Goal: Task Accomplishment & Management: Complete application form

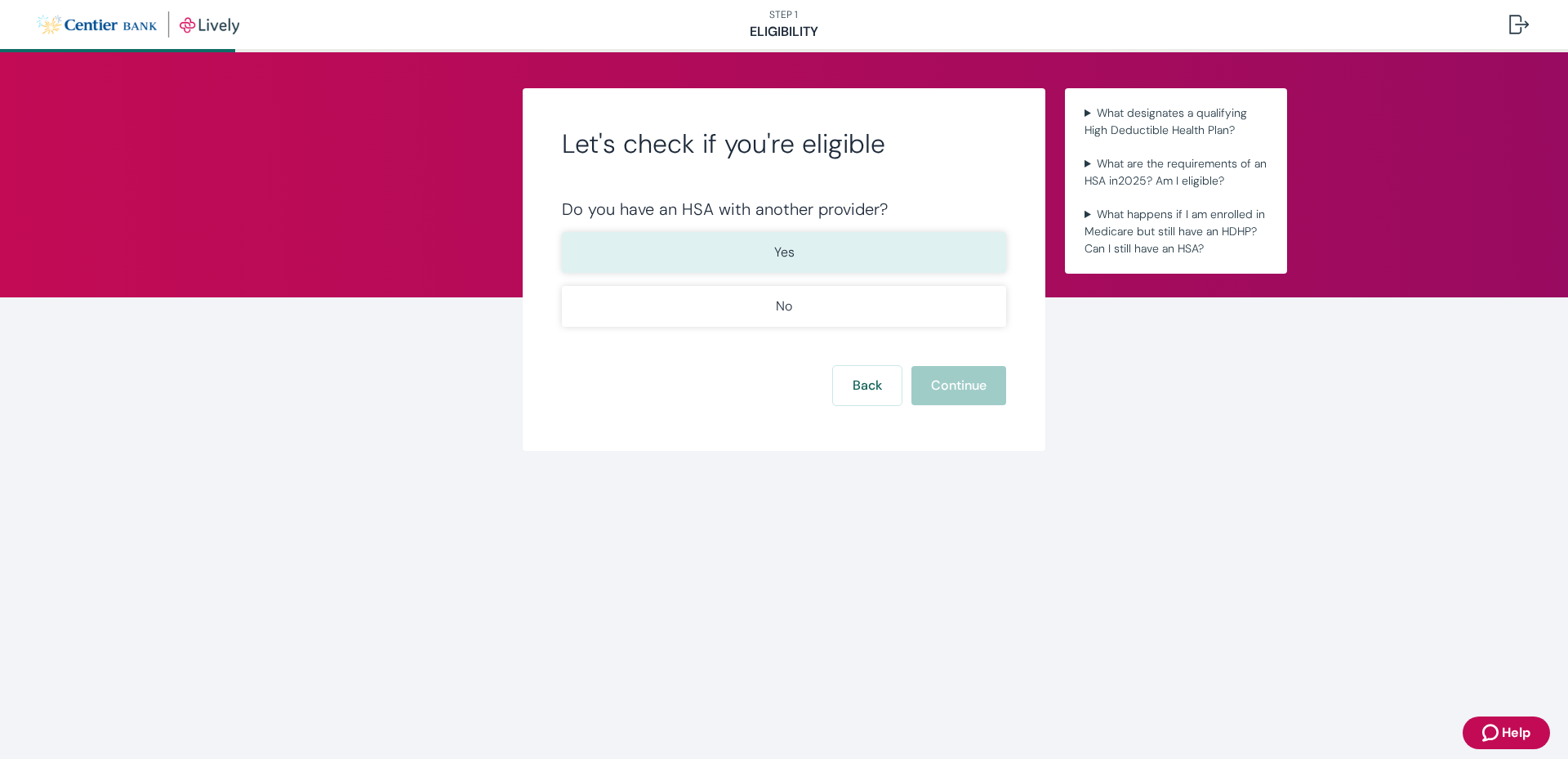
click at [648, 256] on button "Yes" at bounding box center [783, 253] width 444 height 41
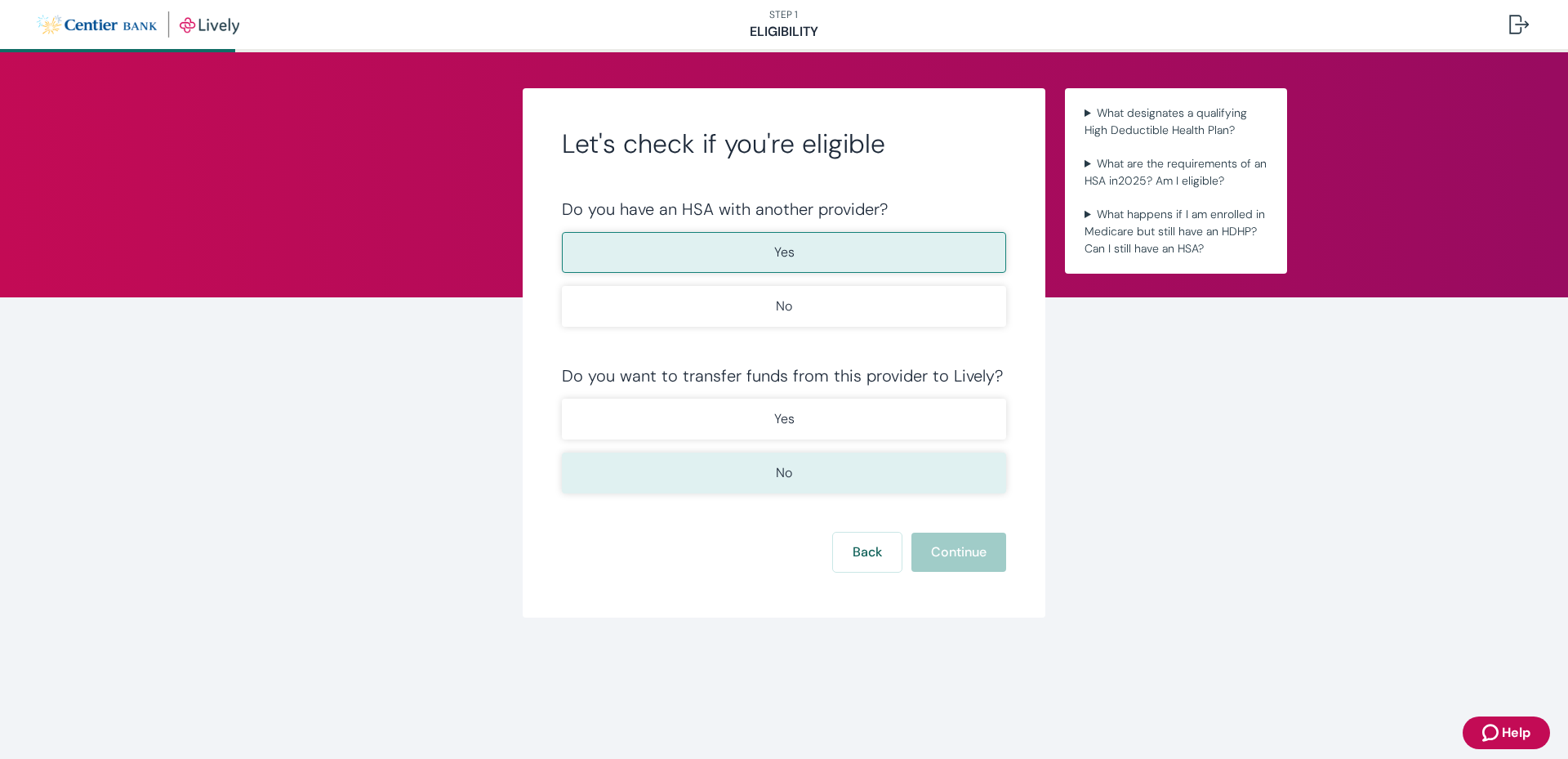
click at [648, 481] on button "No" at bounding box center [783, 473] width 444 height 41
click at [946, 553] on button "Continue" at bounding box center [959, 552] width 95 height 39
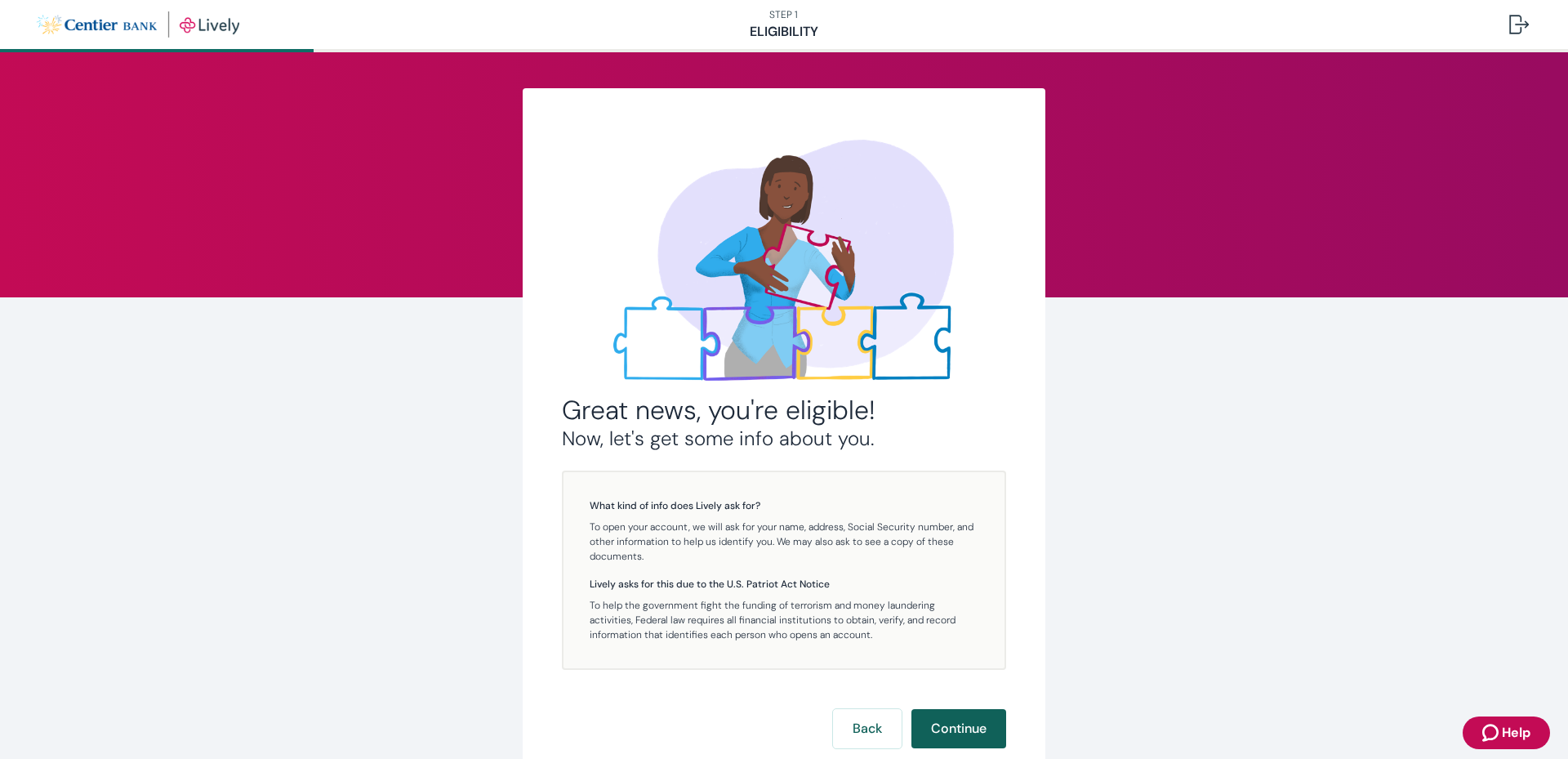
click at [944, 730] on button "Continue" at bounding box center [959, 729] width 95 height 39
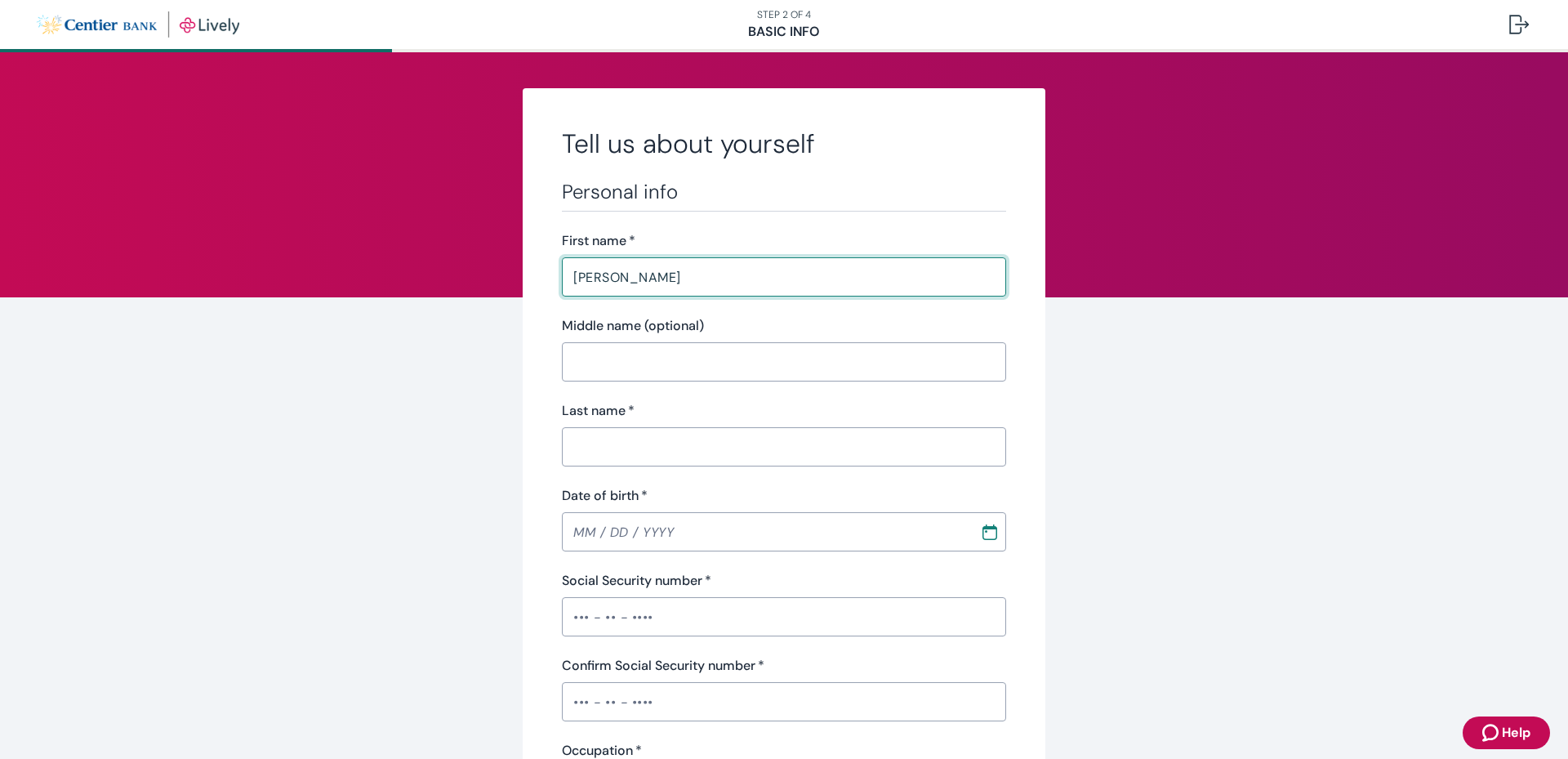
type input "[PERSON_NAME]"
click at [633, 442] on input "Last name   *" at bounding box center [783, 447] width 444 height 33
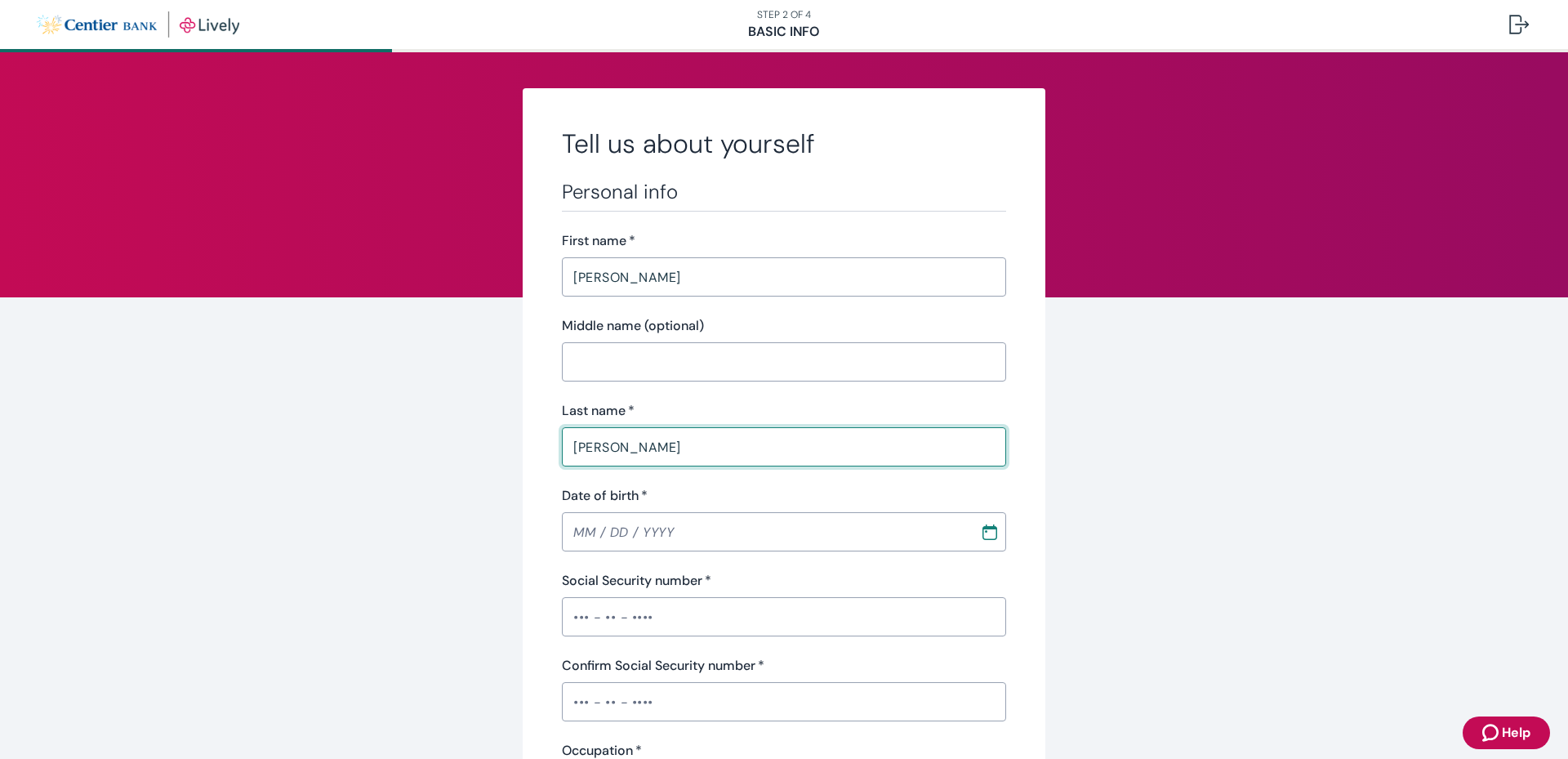
type input "[PERSON_NAME]"
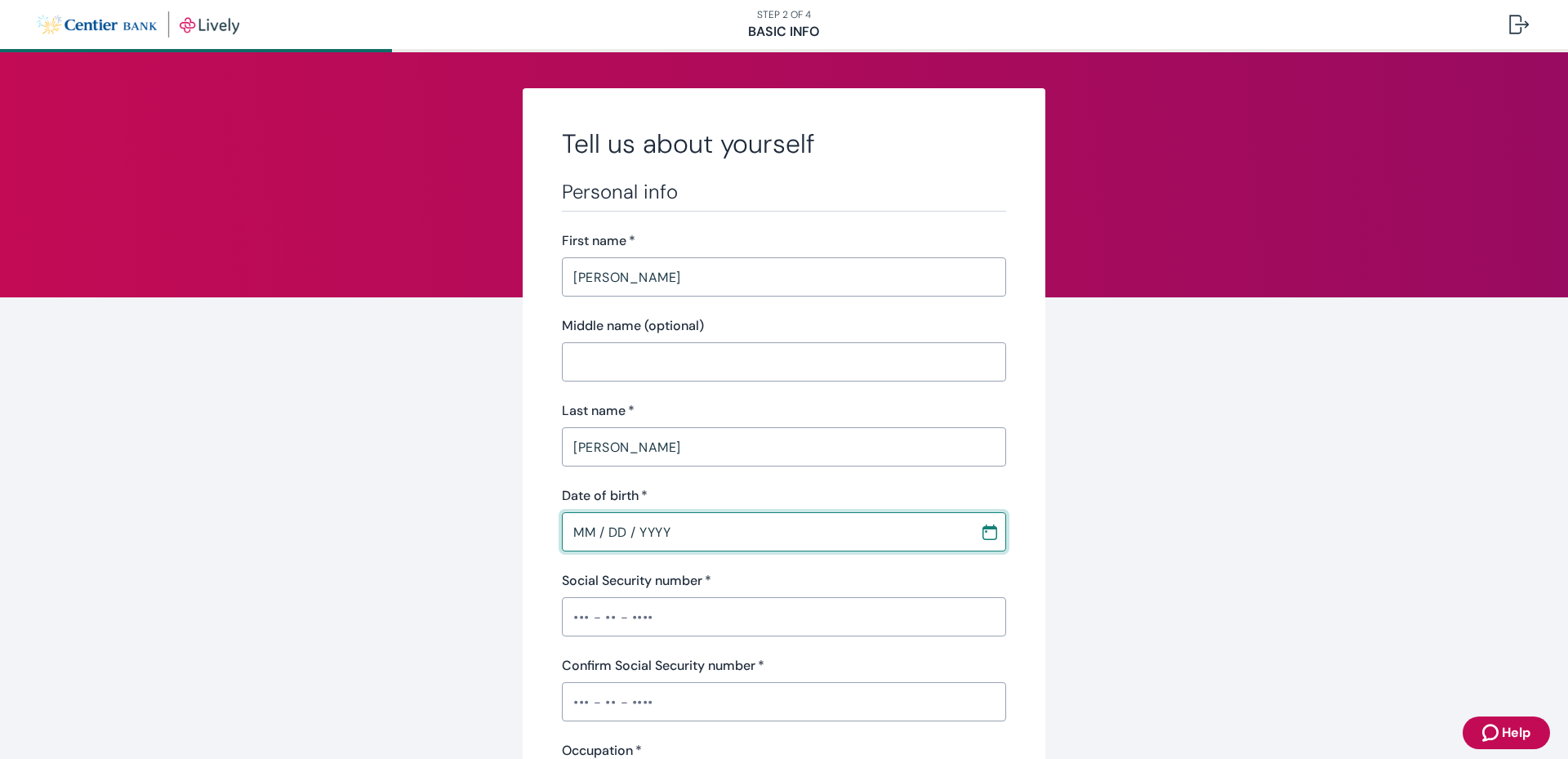
click at [574, 537] on input "MM / DD / YYYY" at bounding box center [764, 532] width 406 height 33
type input "[DATE]"
click at [605, 616] on input "Social Security number   *" at bounding box center [783, 617] width 444 height 33
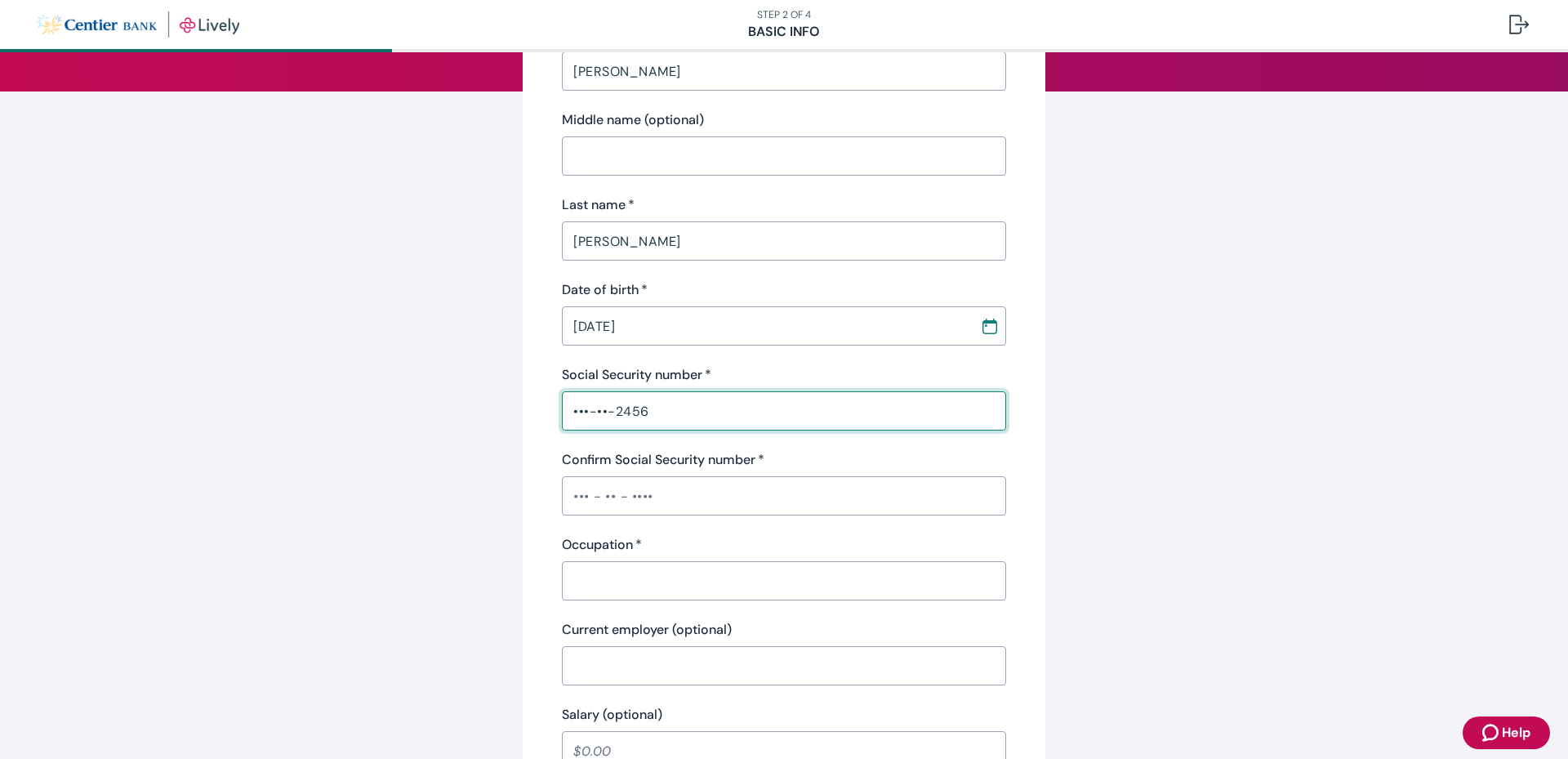
scroll to position [245, 0]
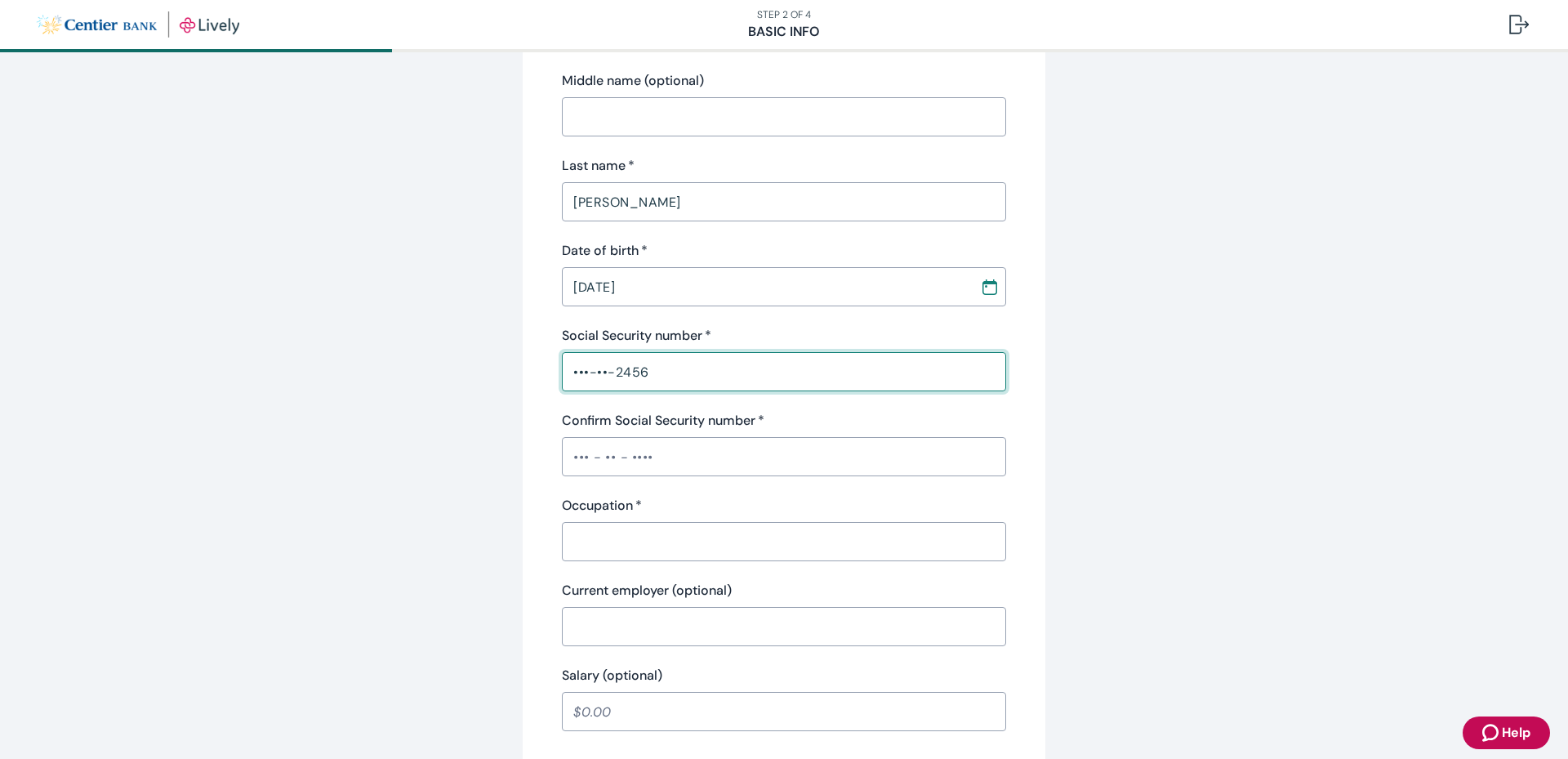
type input "•••-••-2456"
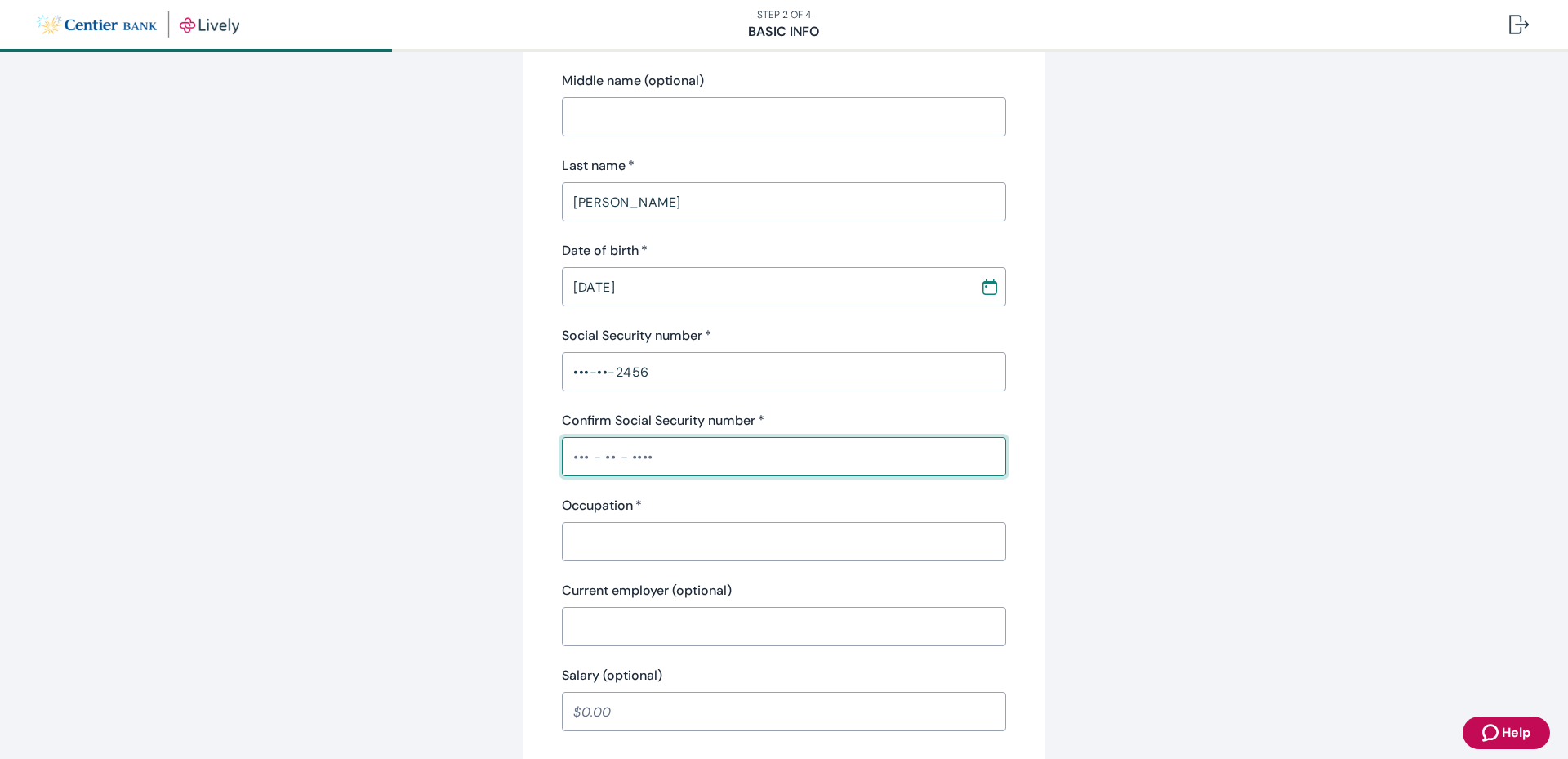
click at [562, 457] on input "Confirm Social Security number   *" at bounding box center [783, 456] width 444 height 33
type input "•••-••-2456"
click at [592, 530] on input "Occupation   *" at bounding box center [783, 541] width 444 height 33
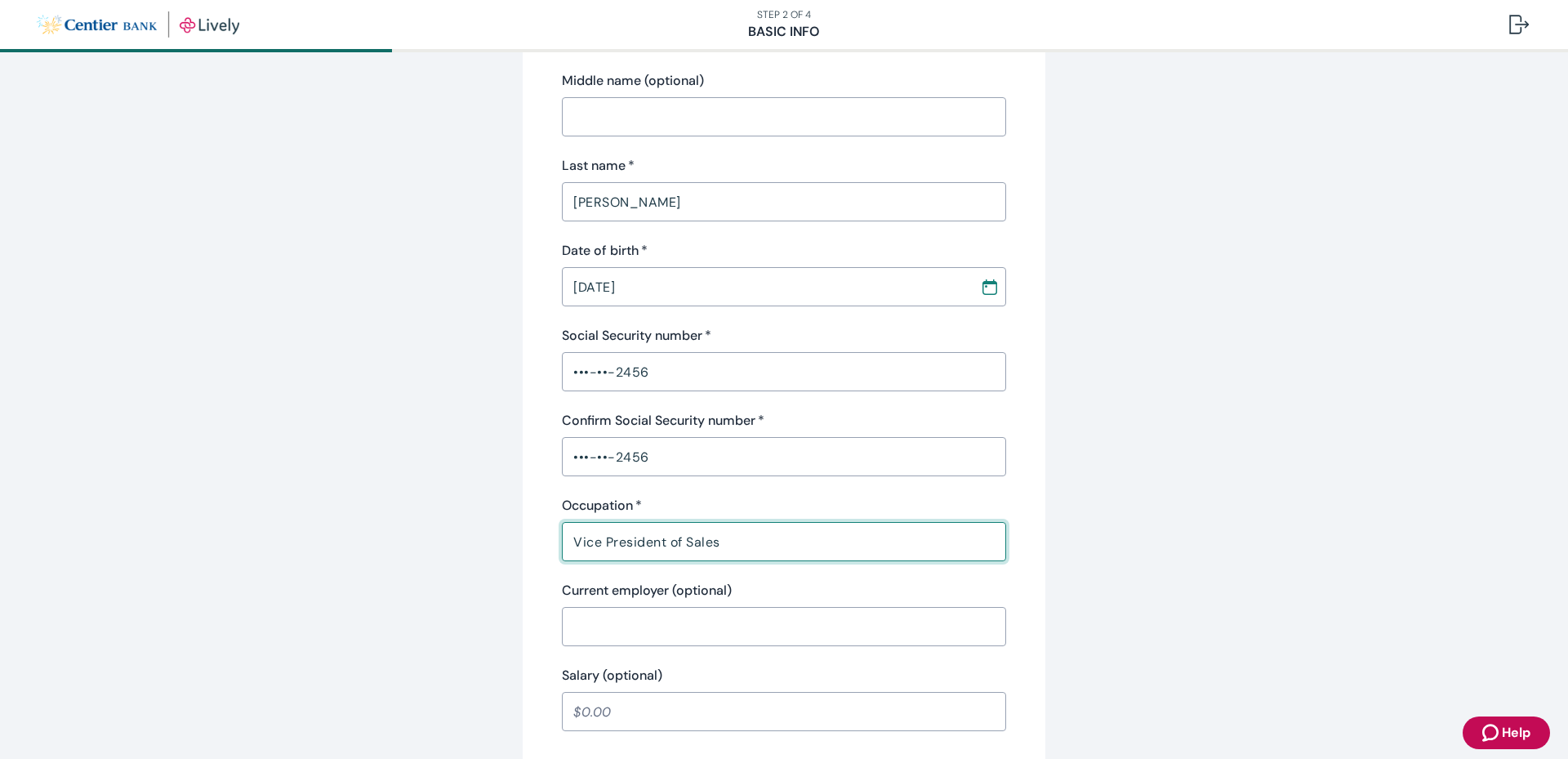
type input "Vice President of Sales"
click at [578, 622] on input "Current employer (optional)" at bounding box center [783, 627] width 444 height 33
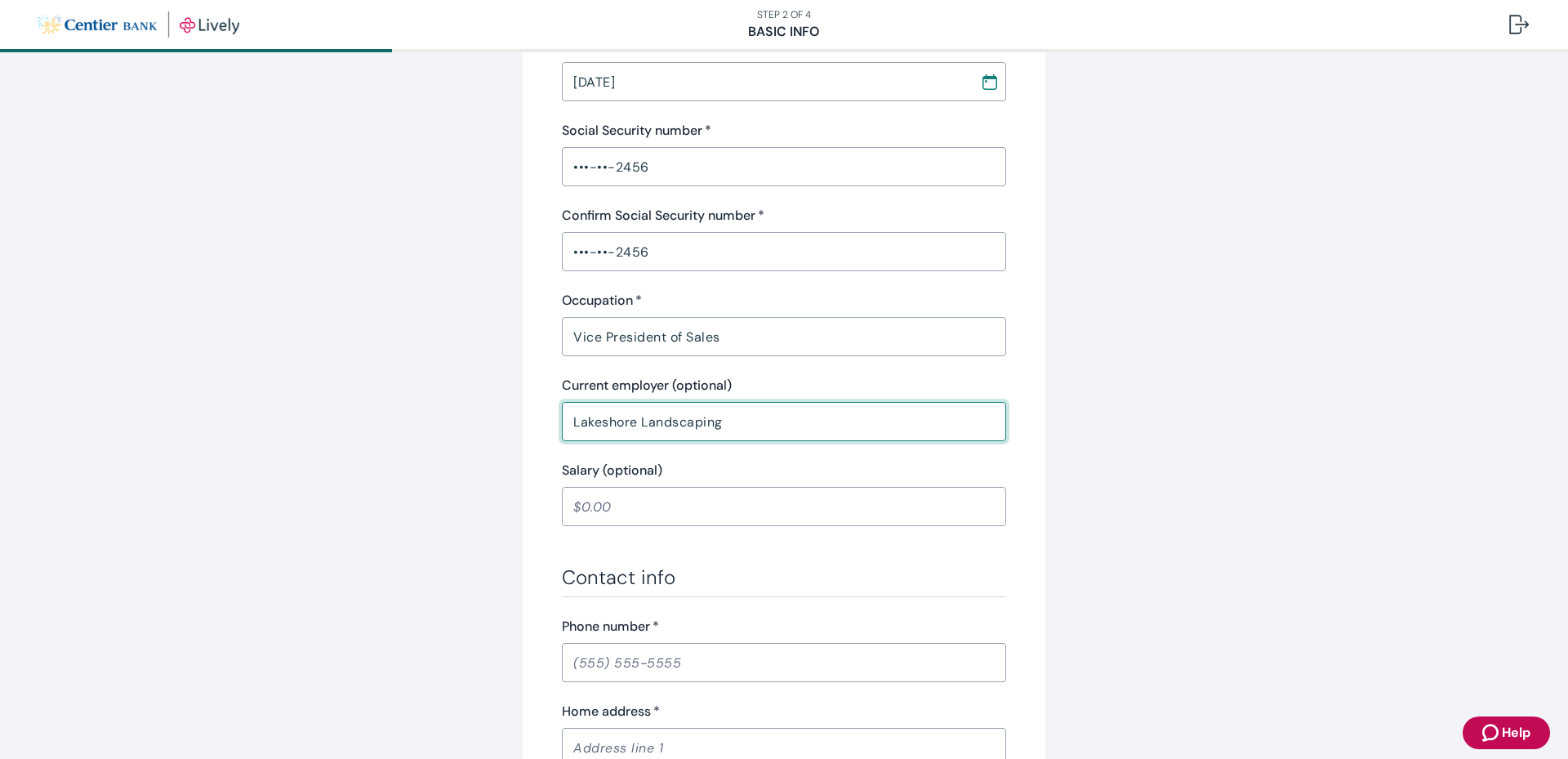
scroll to position [490, 0]
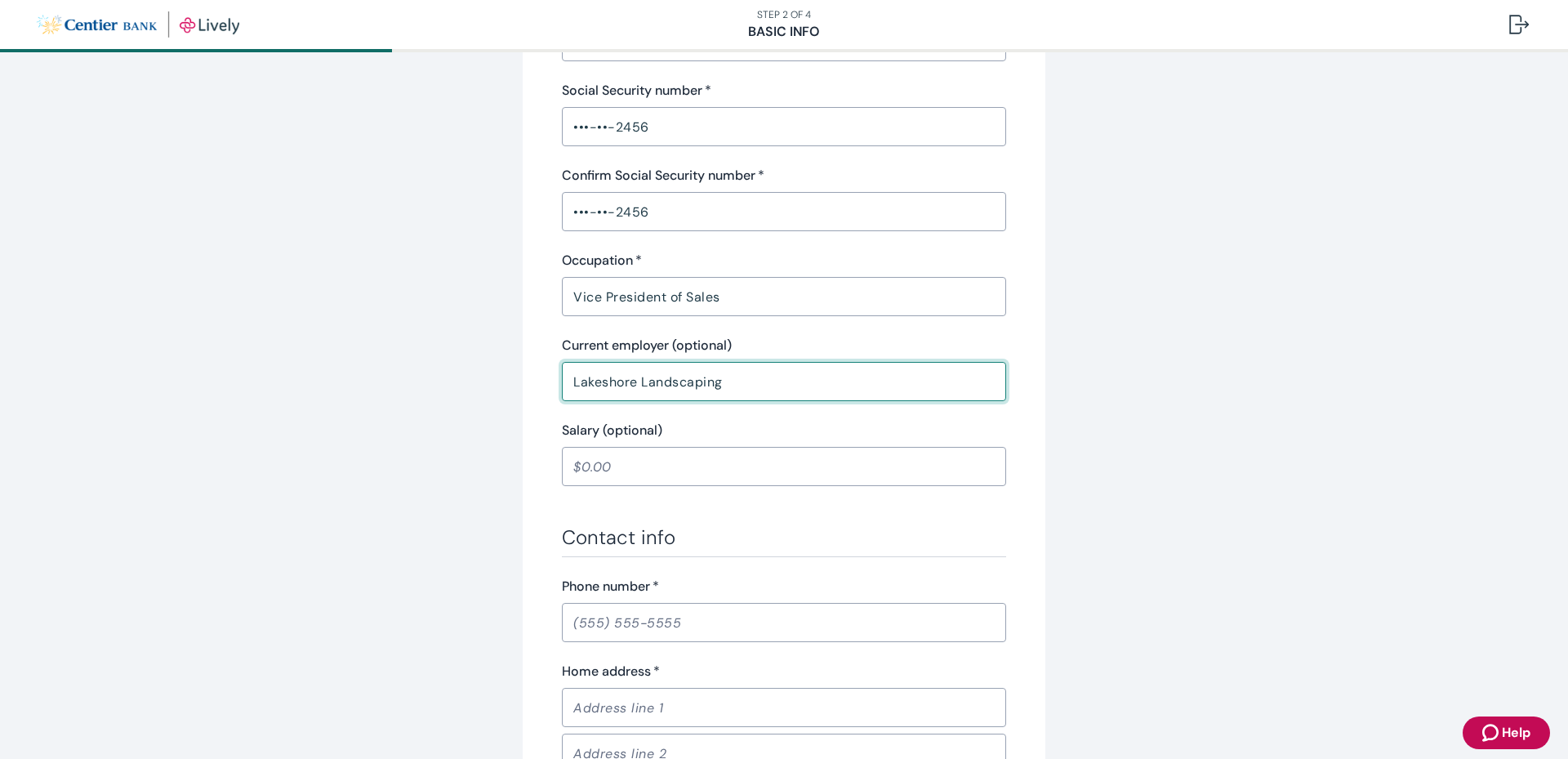
type input "Lakeshore Landscaping"
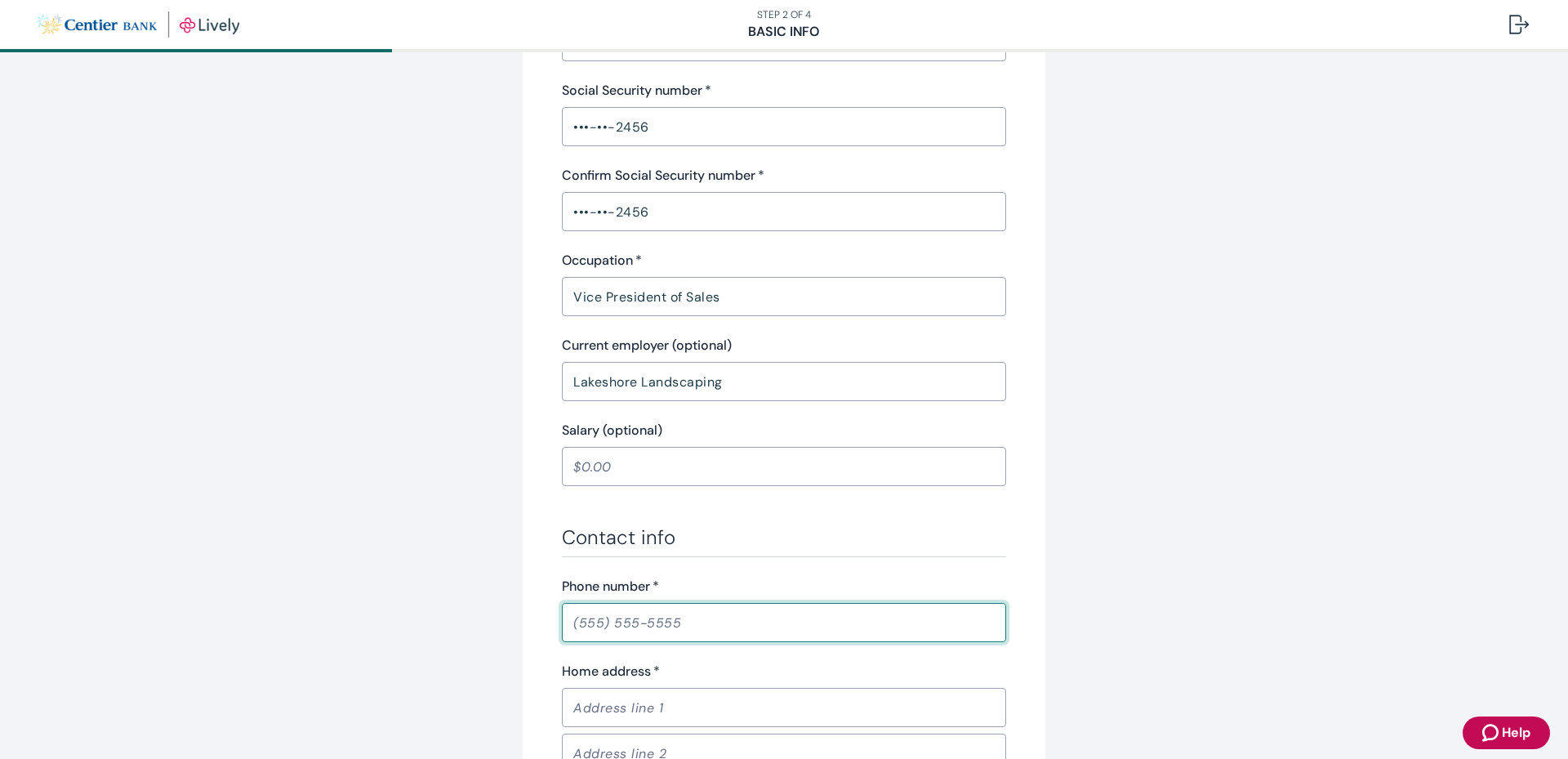
click at [568, 627] on input "Phone number   *" at bounding box center [783, 622] width 444 height 33
click at [573, 622] on input "Phone number   *" at bounding box center [783, 622] width 444 height 33
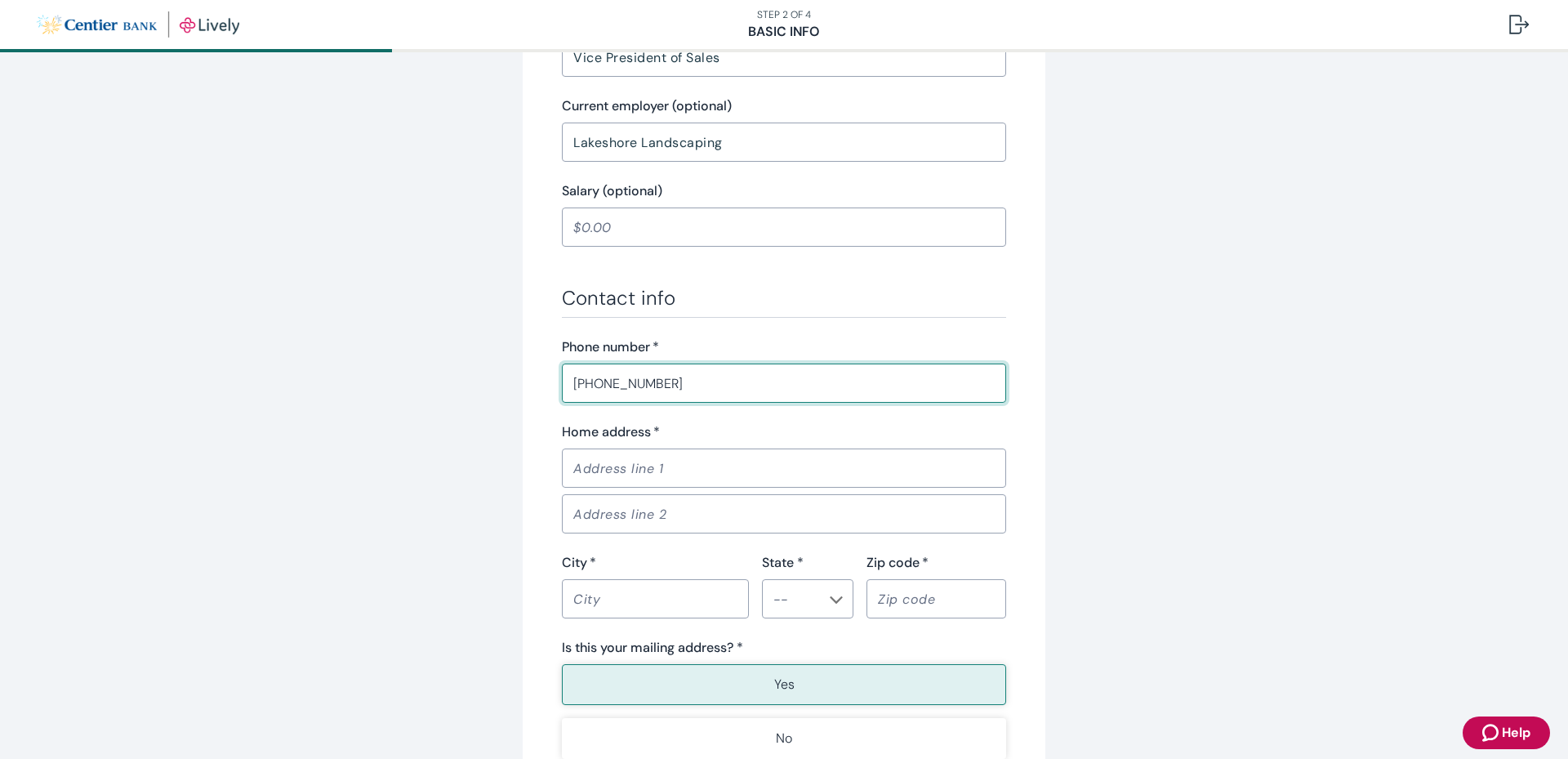
scroll to position [735, 0]
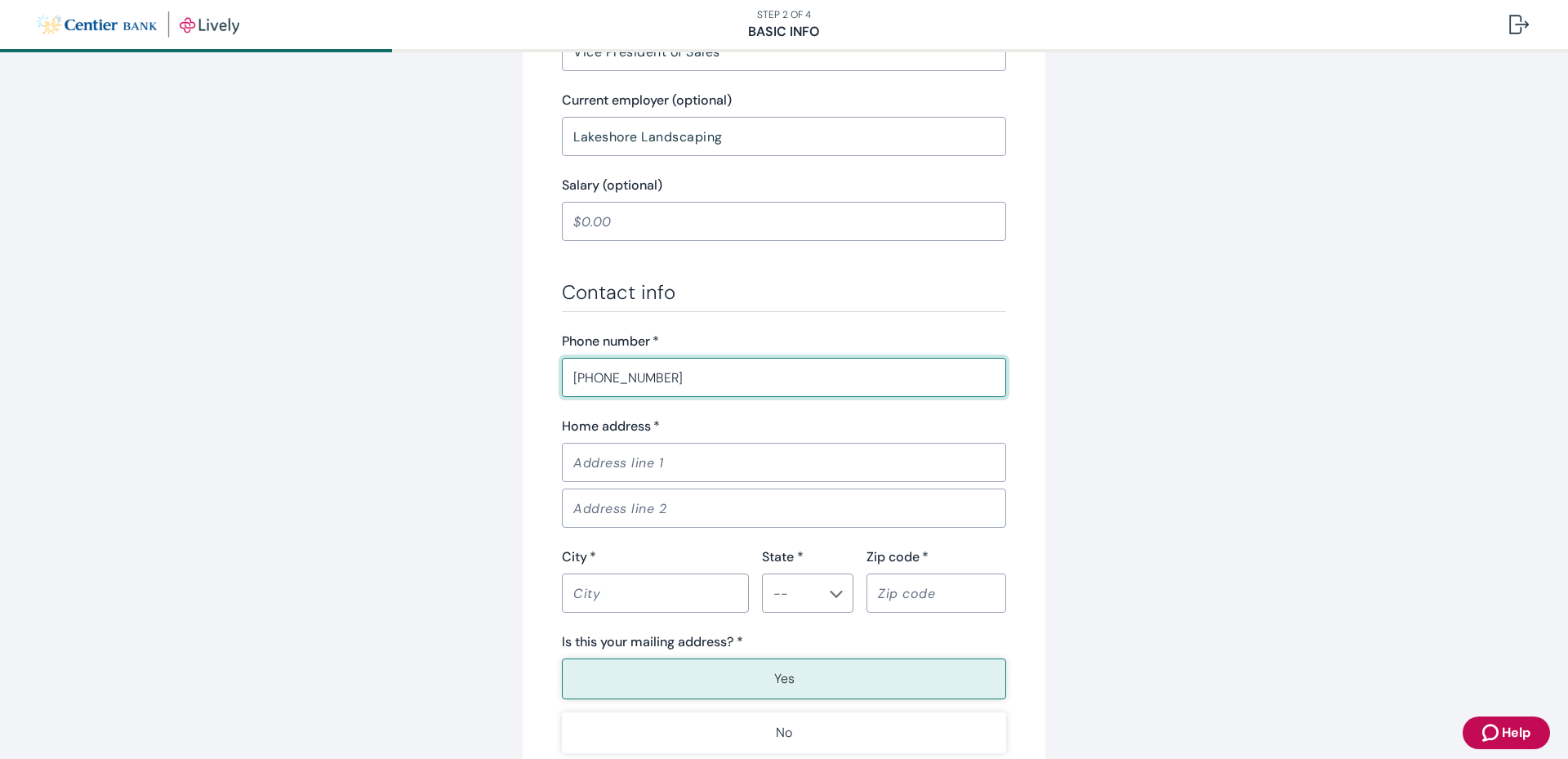
type input "[PHONE_NUMBER]"
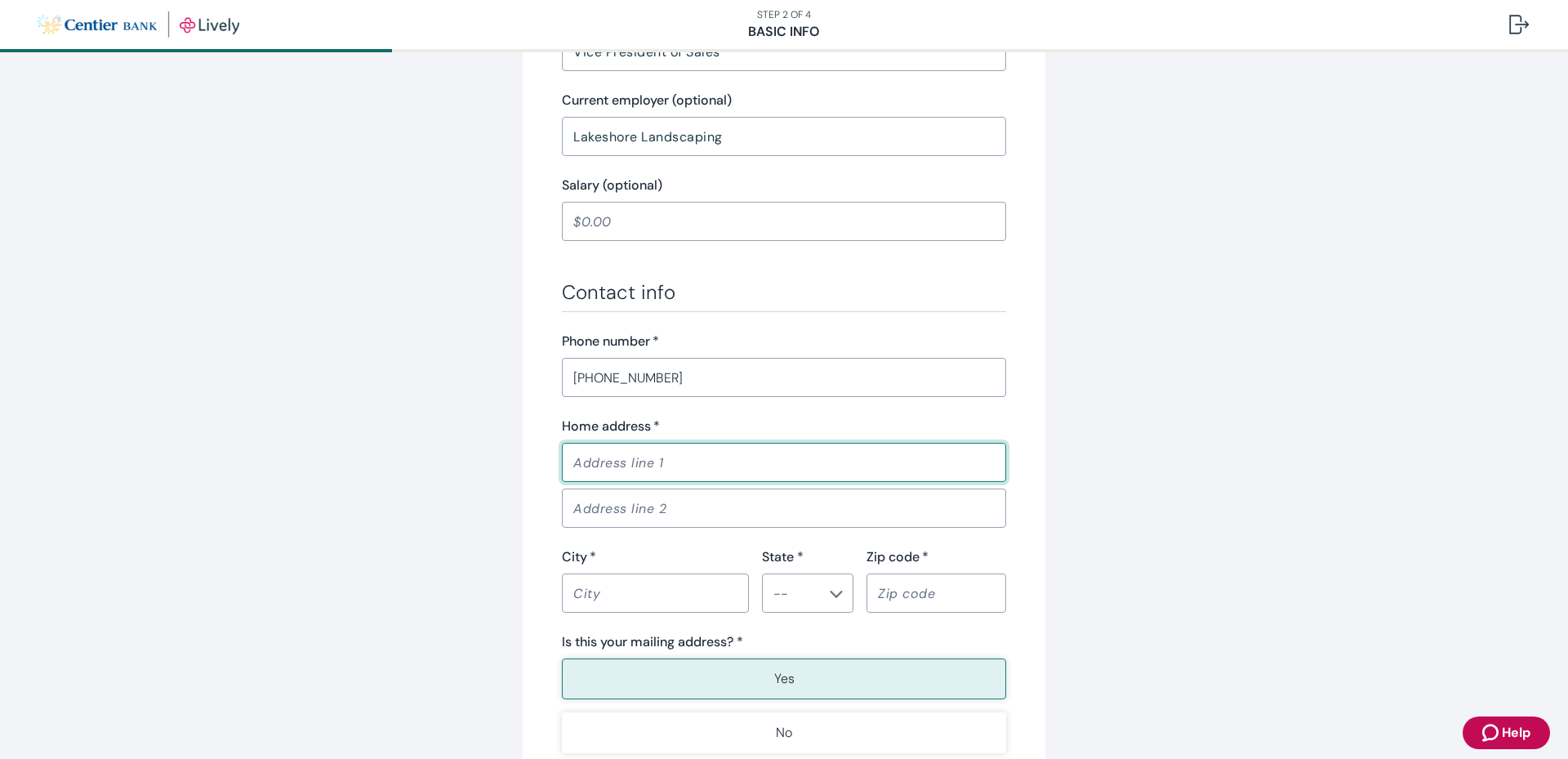
click at [592, 468] on input "Home address   *" at bounding box center [783, 462] width 444 height 33
type input "[STREET_ADDRESS]"
click at [621, 579] on input "City   *" at bounding box center [655, 593] width 187 height 33
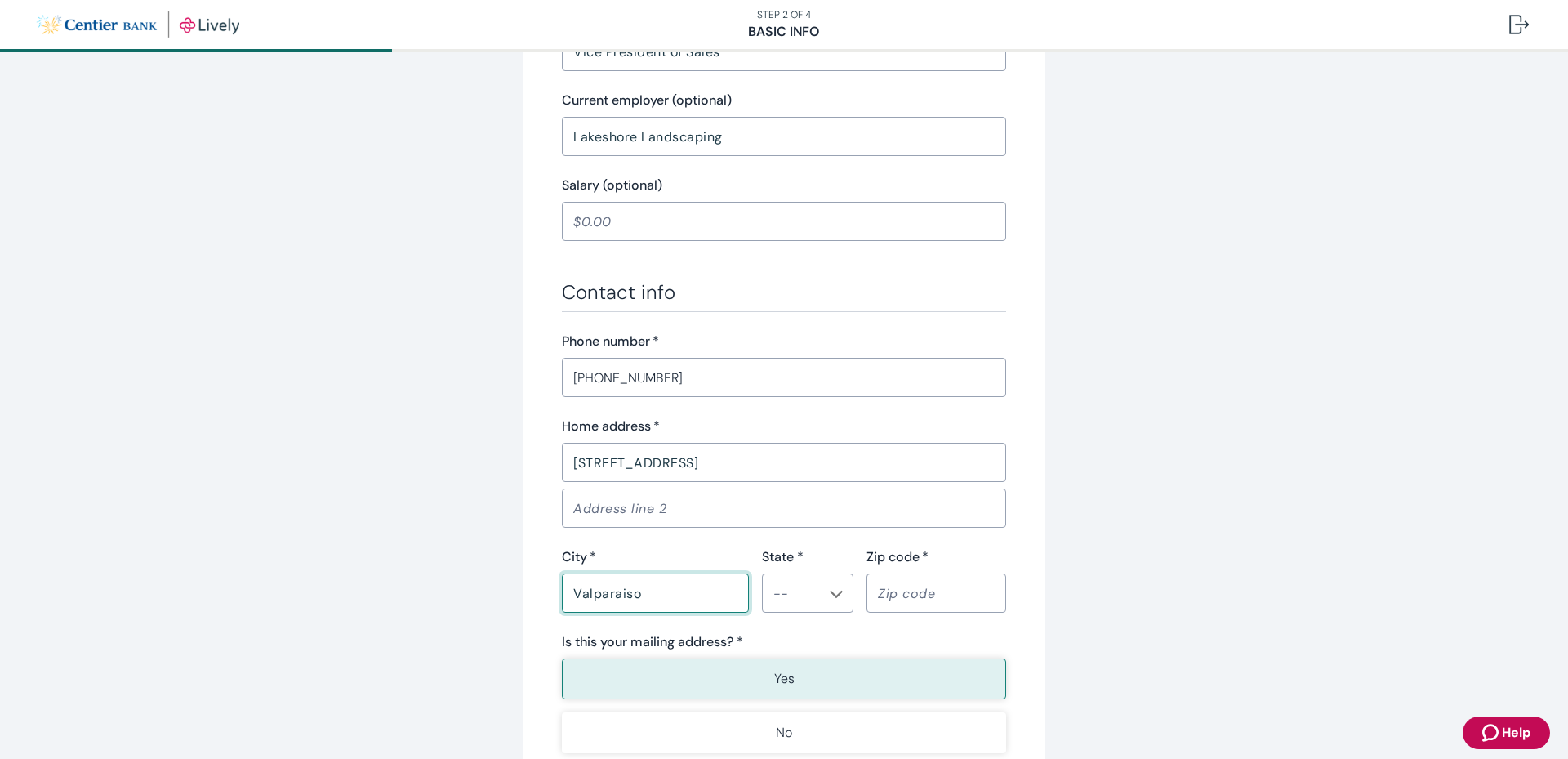
click at [830, 596] on icon "Chevron icon" at bounding box center [836, 594] width 13 height 13
type input "Valparaiso"
click at [783, 537] on li "IN" at bounding box center [802, 546] width 92 height 29
type input "IN"
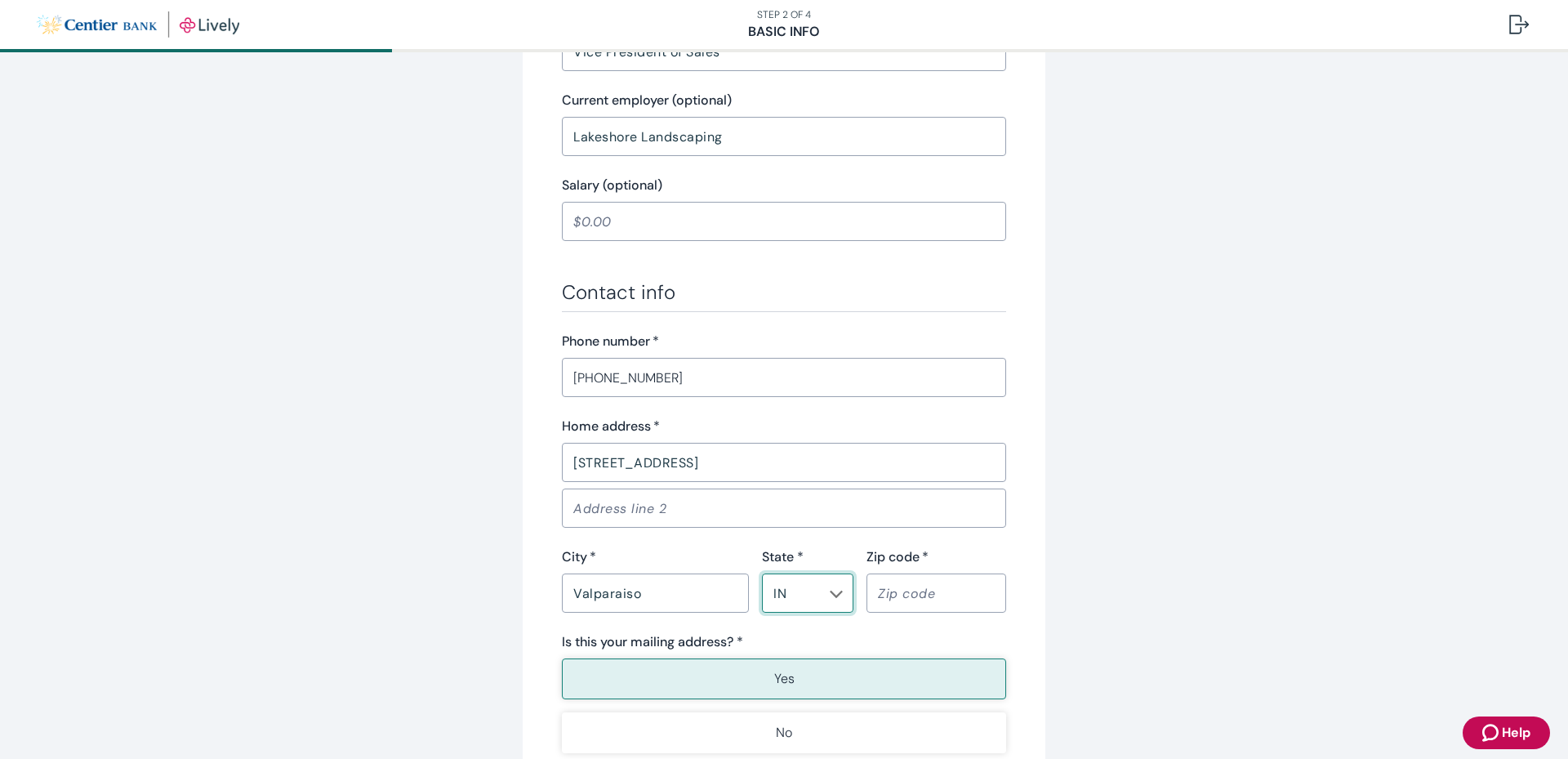
click at [875, 595] on input "Zip code   *" at bounding box center [936, 593] width 140 height 33
type input "46383"
click at [782, 676] on p "Yes" at bounding box center [784, 679] width 20 height 20
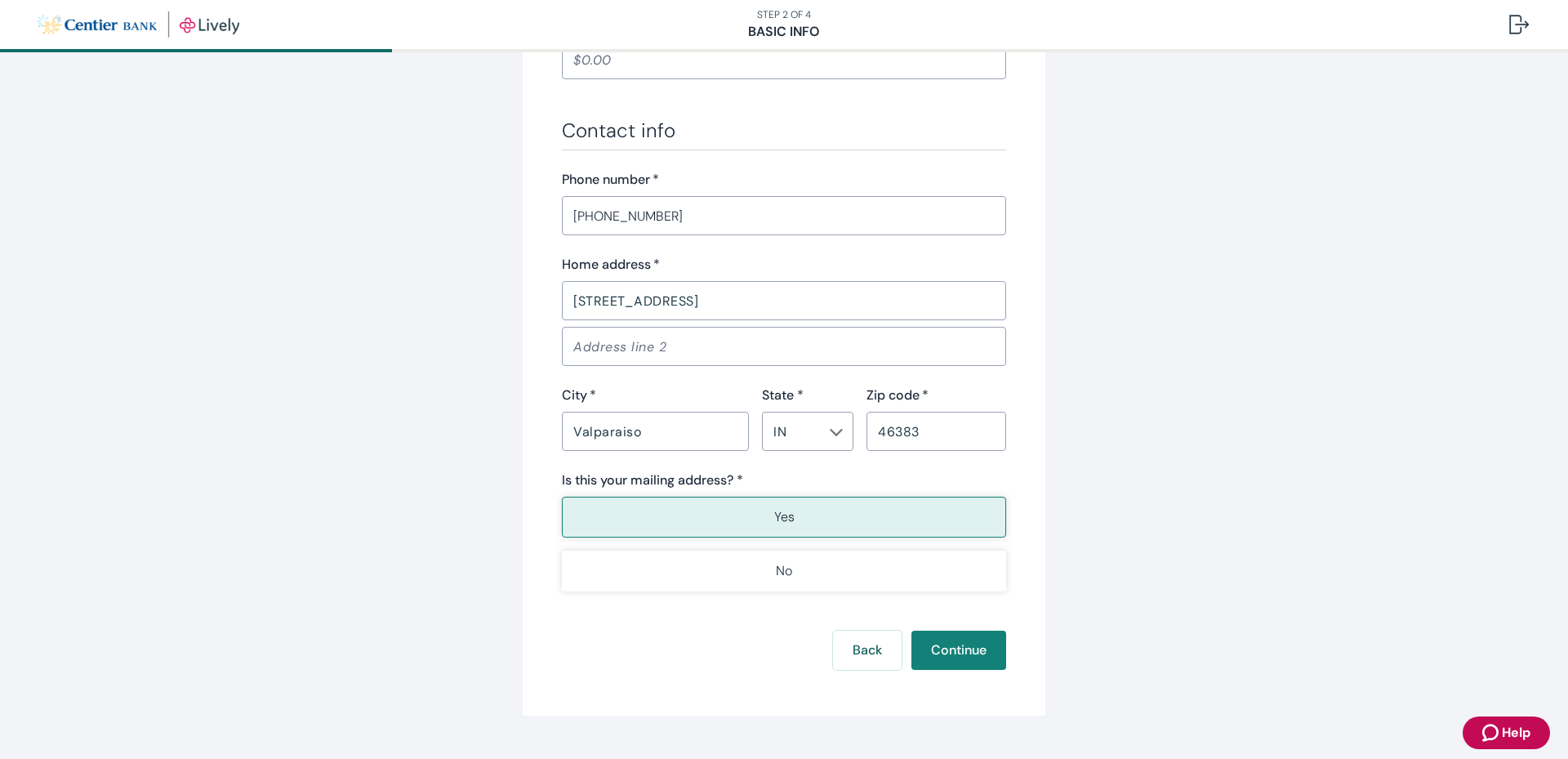
scroll to position [899, 0]
click at [706, 505] on button "Yes" at bounding box center [783, 515] width 444 height 41
click at [647, 511] on button "Yes" at bounding box center [783, 515] width 444 height 41
click at [937, 648] on button "Continue" at bounding box center [959, 649] width 95 height 39
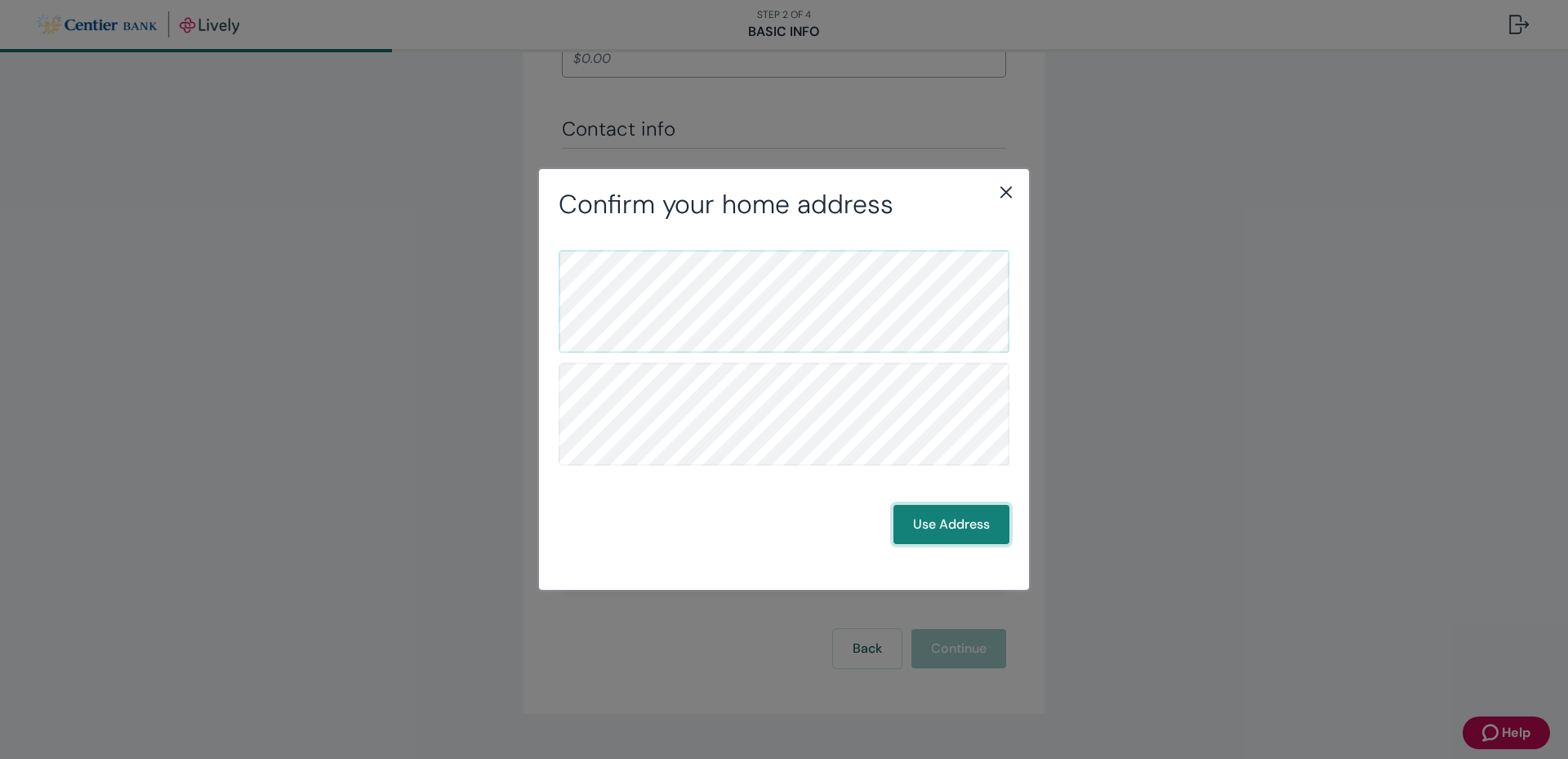
click at [956, 528] on button "Use Address" at bounding box center [952, 524] width 116 height 39
click at [943, 519] on button "Use Address" at bounding box center [952, 524] width 116 height 39
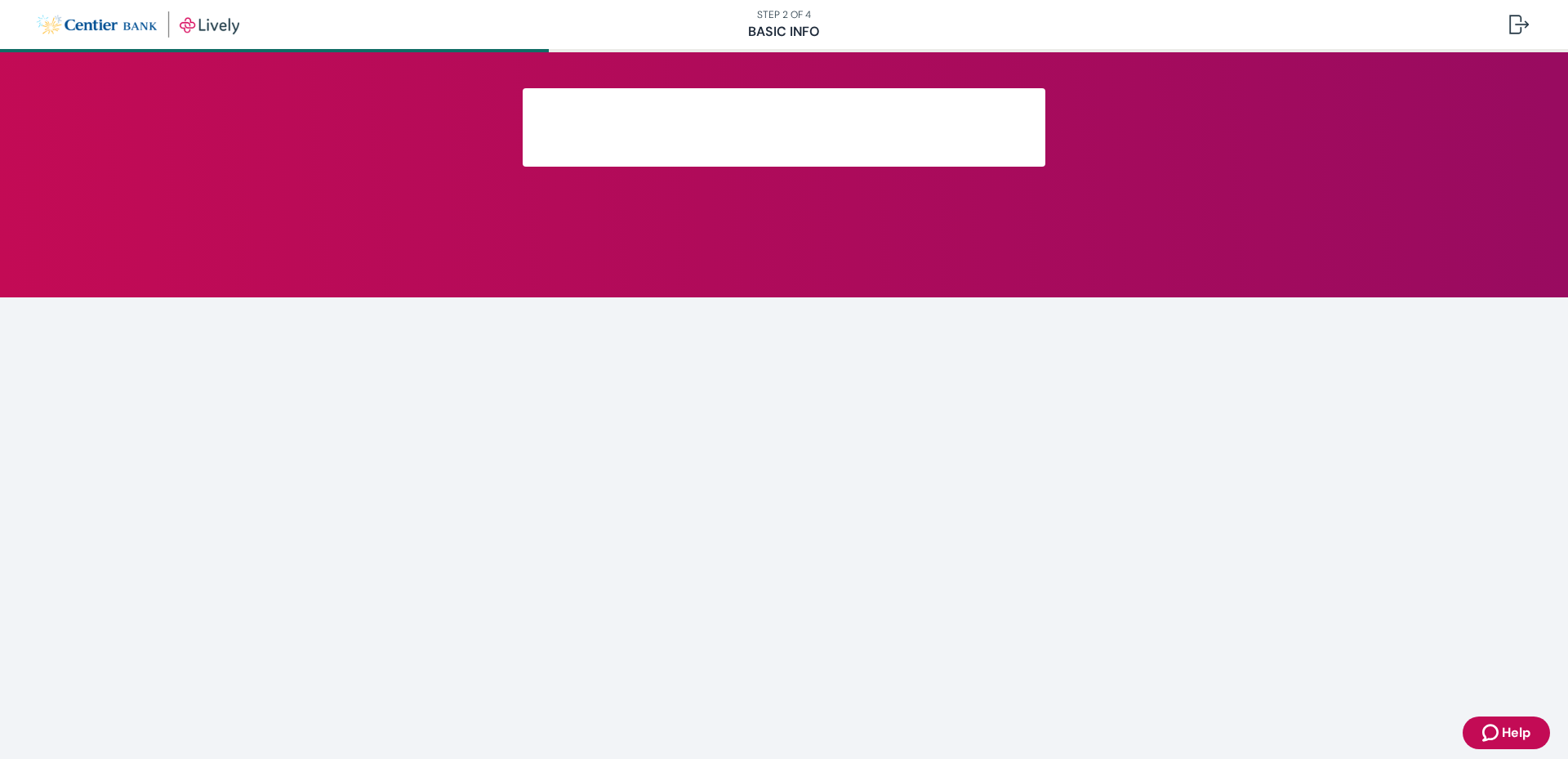
click at [847, 311] on main at bounding box center [784, 406] width 1568 height 707
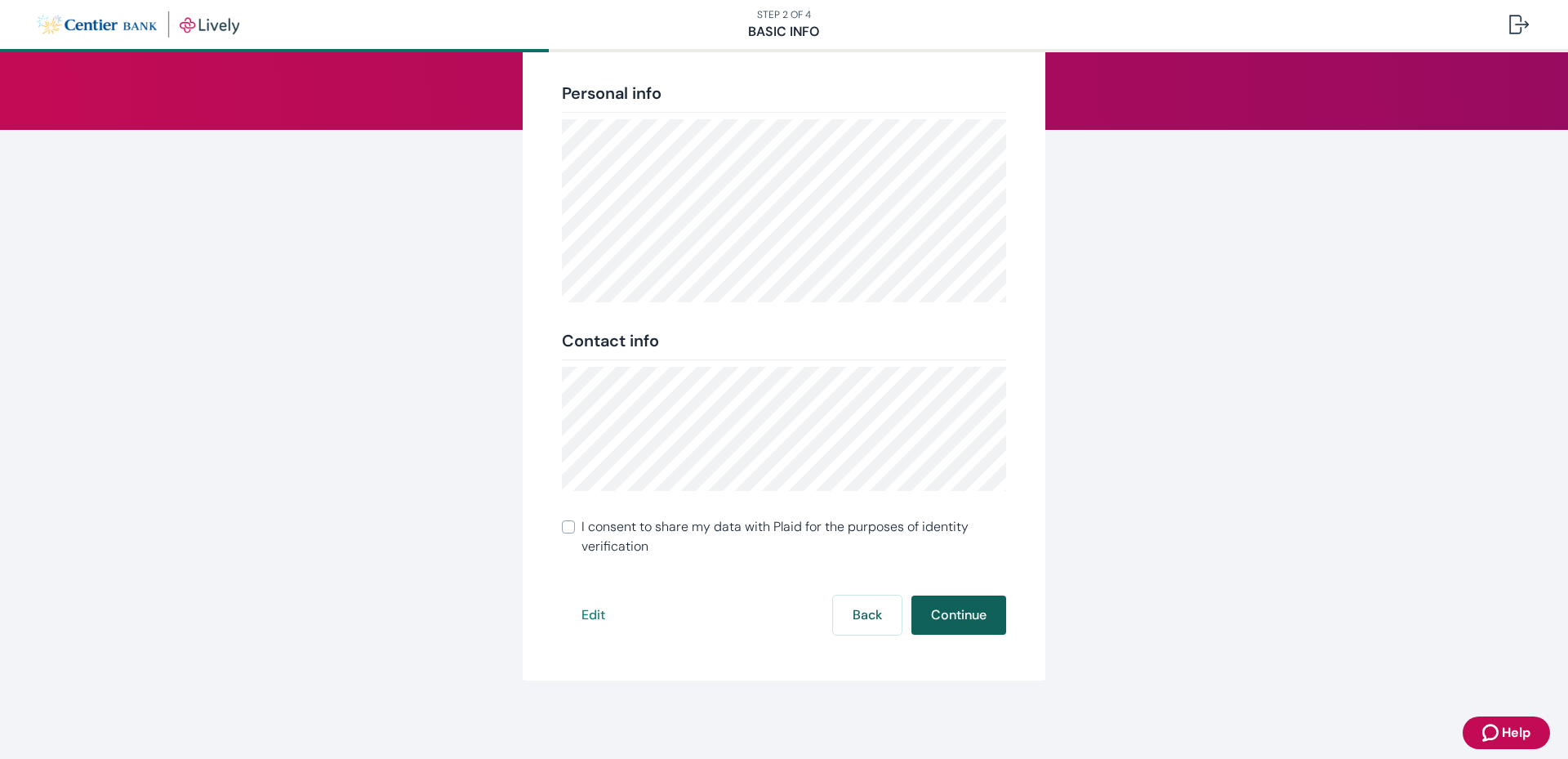
click at [950, 621] on button "Continue" at bounding box center [959, 615] width 95 height 39
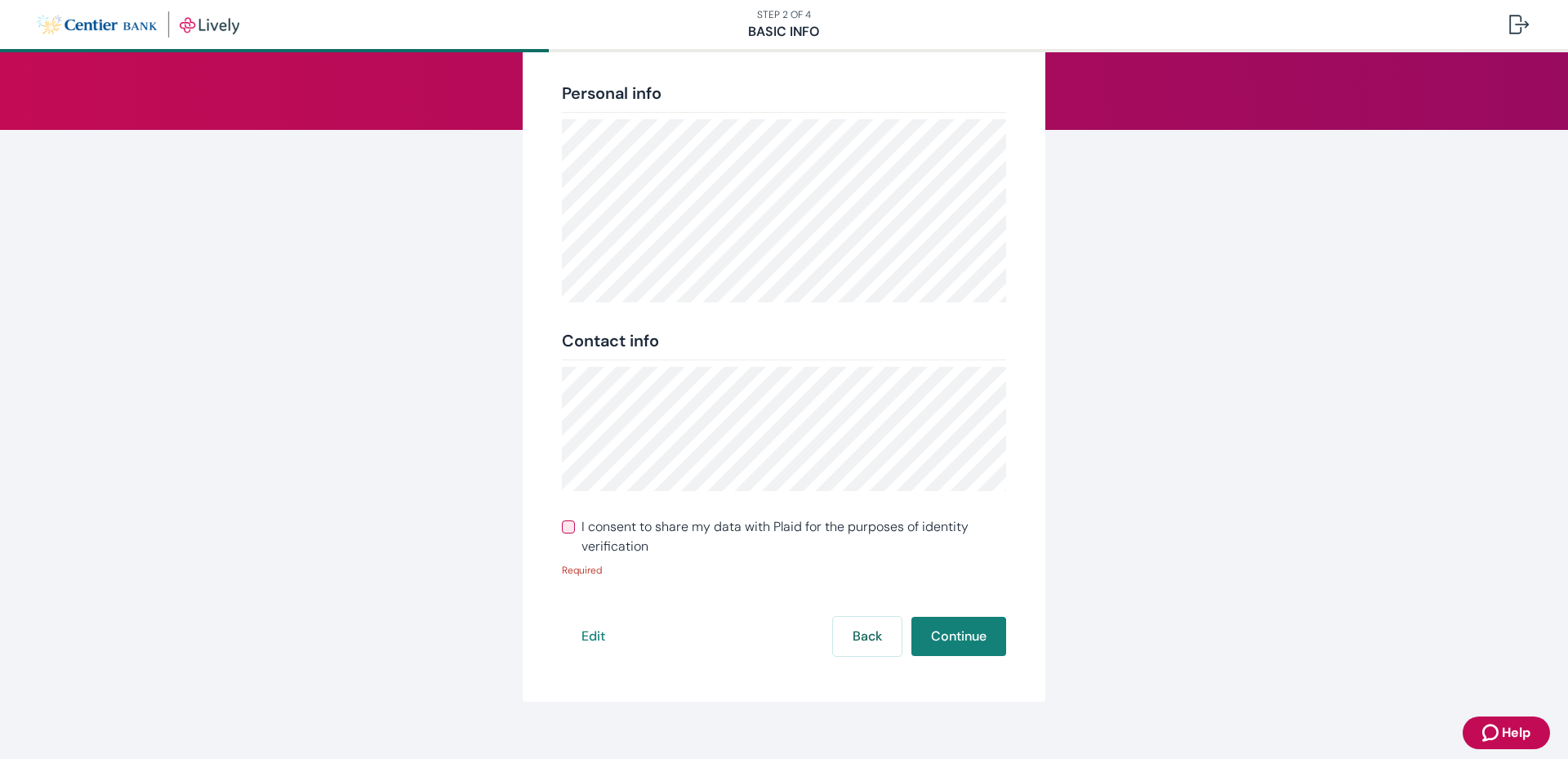
click at [566, 529] on input "I consent to share my data with Plaid for the purposes of identity verification" at bounding box center [568, 527] width 13 height 13
checkbox input "true"
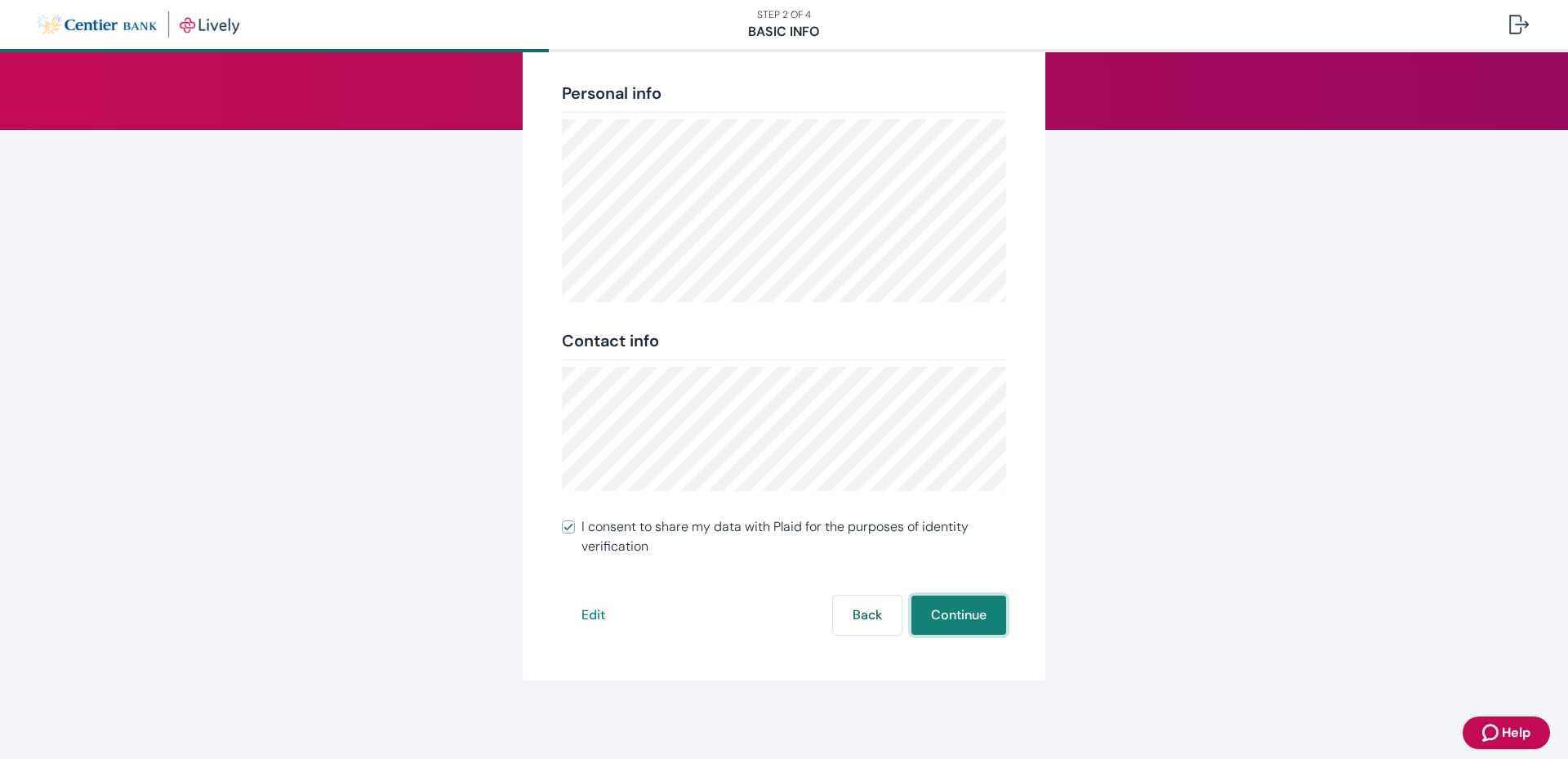
click at [924, 618] on button "Continue" at bounding box center [959, 615] width 95 height 39
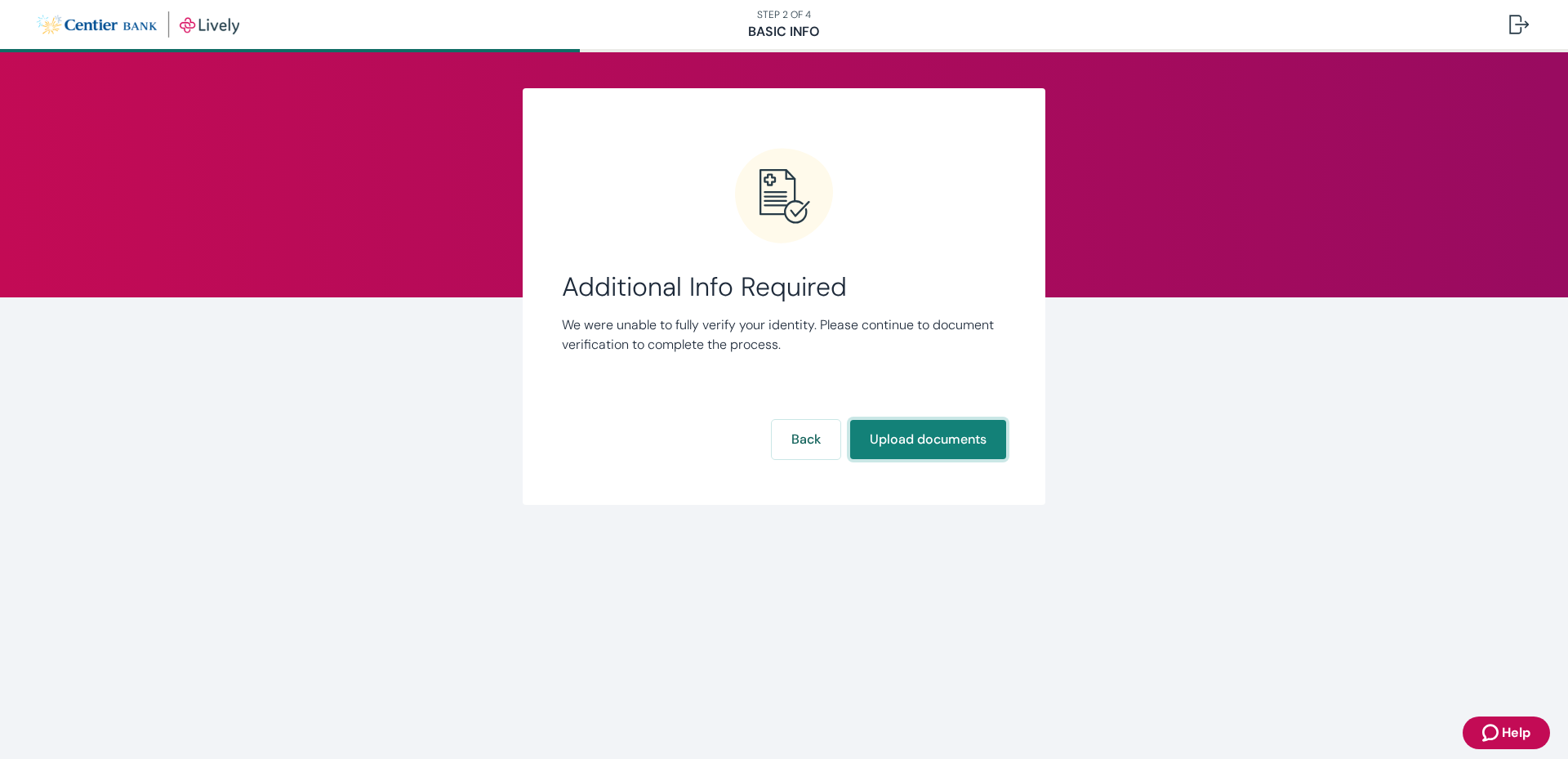
click at [886, 447] on button "Upload documents" at bounding box center [928, 439] width 156 height 39
